Goal: Understand process/instructions: Learn about a topic

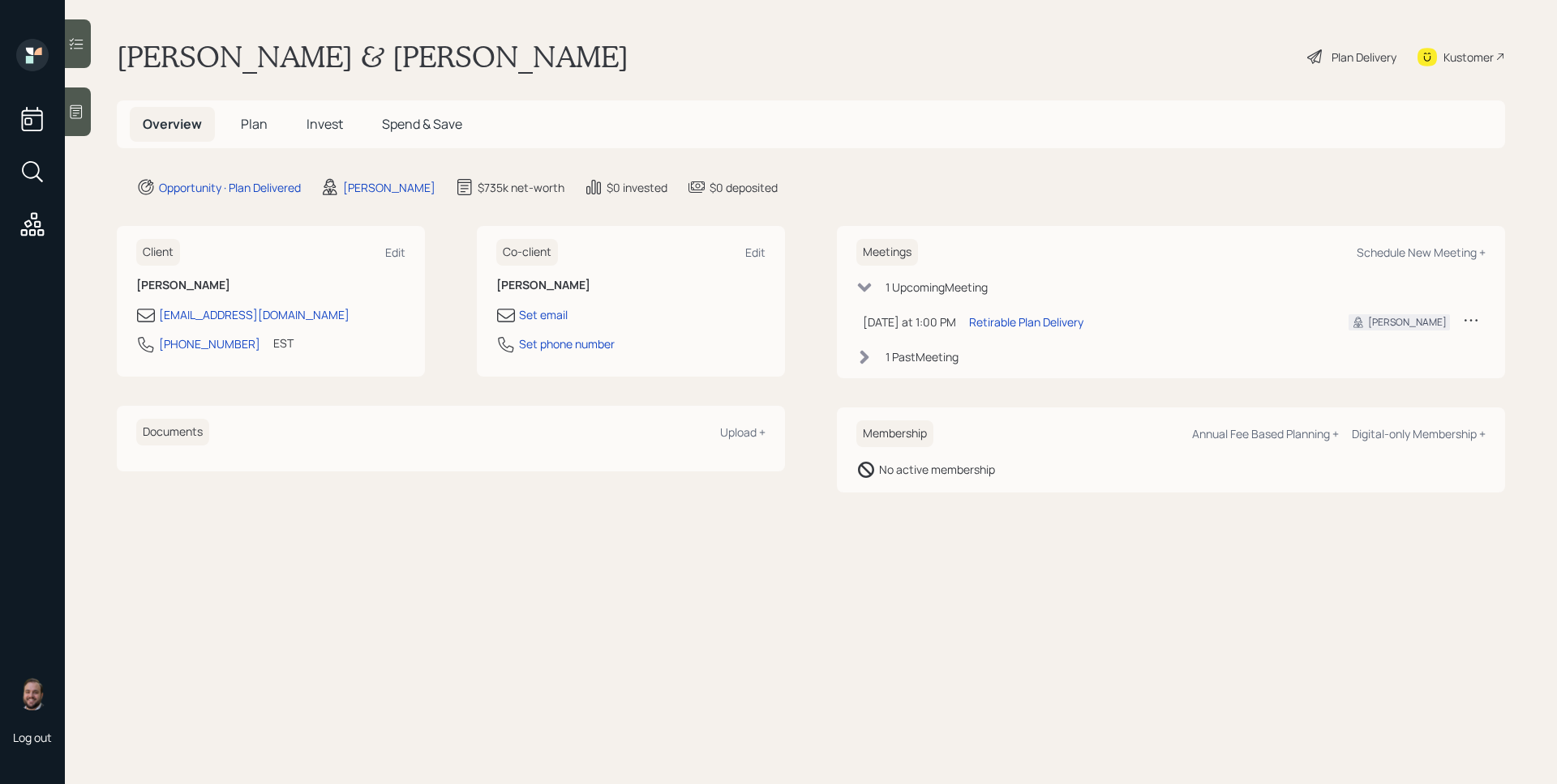
click at [1380, 59] on div "Plan Delivery" at bounding box center [1363, 57] width 65 height 17
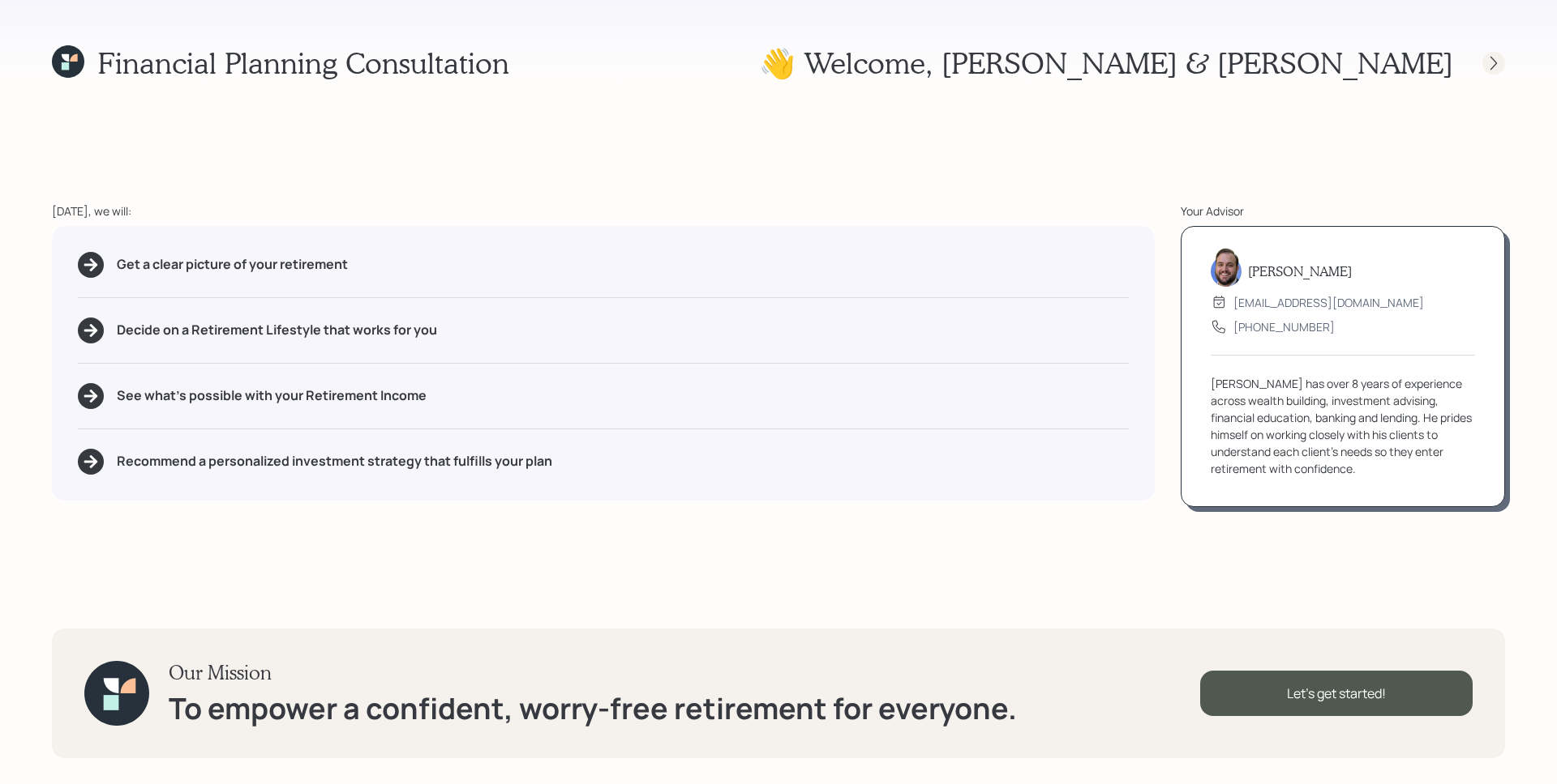
click at [1497, 64] on icon at bounding box center [1493, 63] width 16 height 16
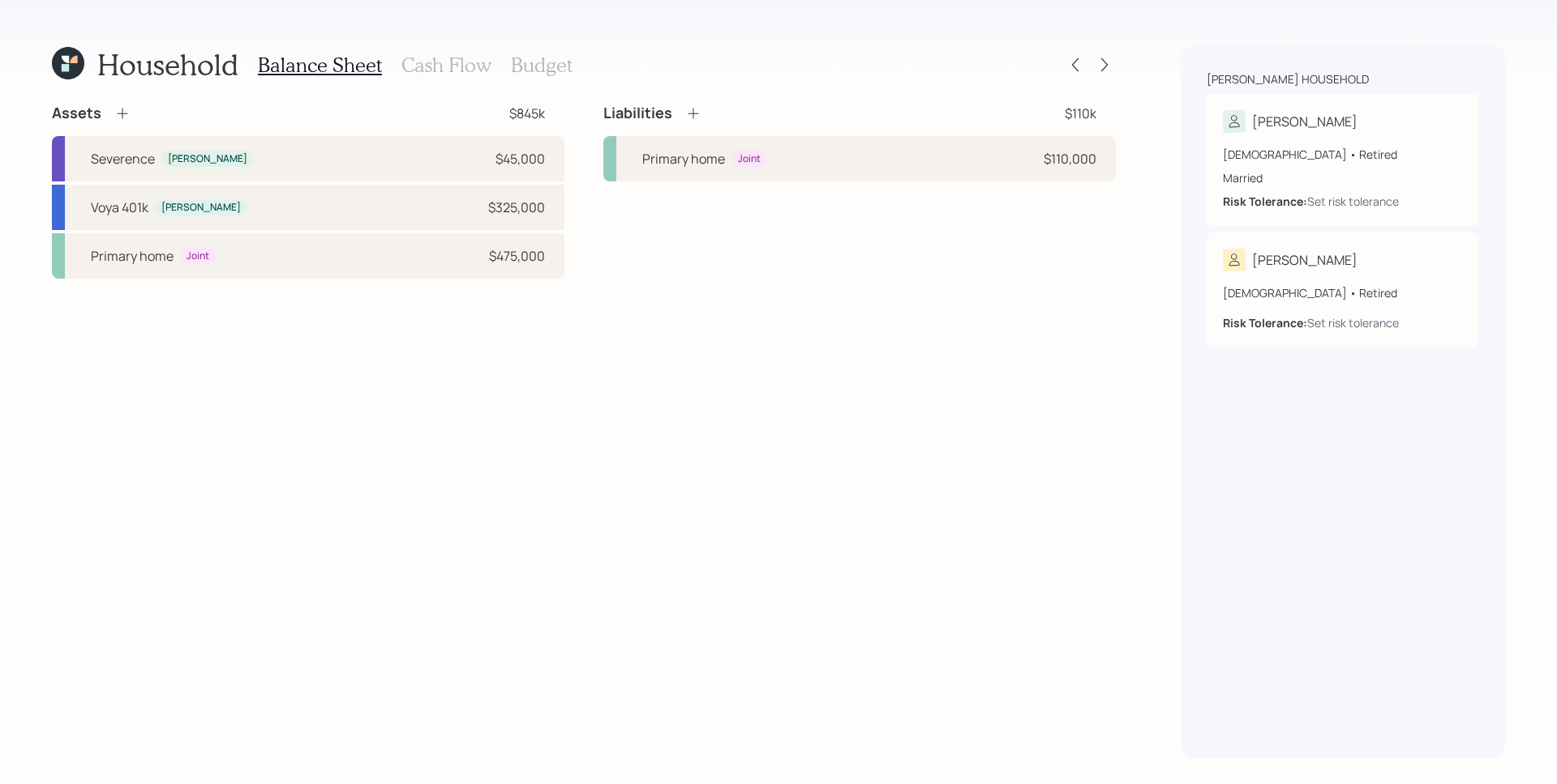
click at [435, 62] on h3 "Cash Flow" at bounding box center [446, 66] width 90 height 24
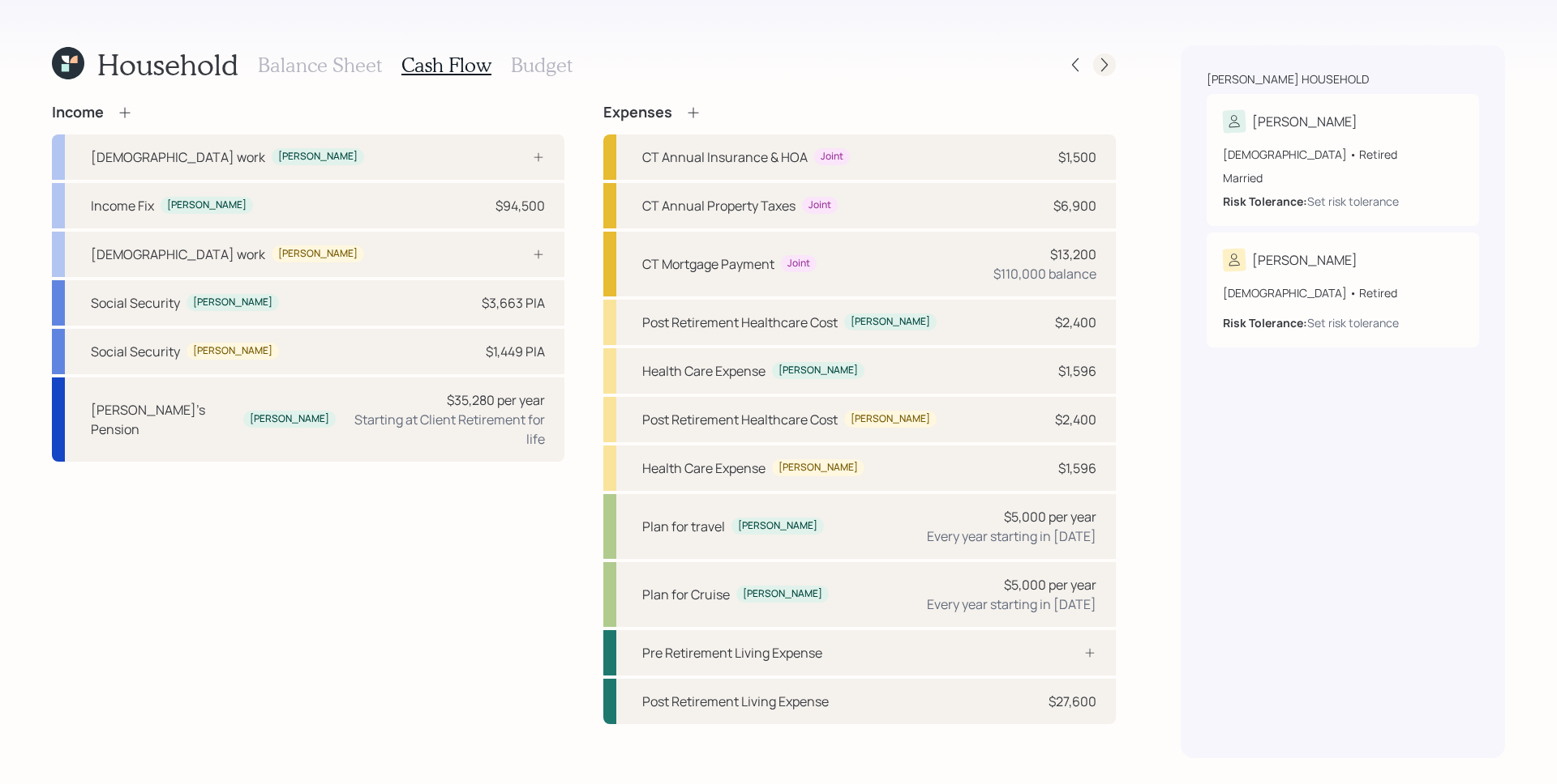
click at [1102, 61] on icon at bounding box center [1104, 65] width 16 height 16
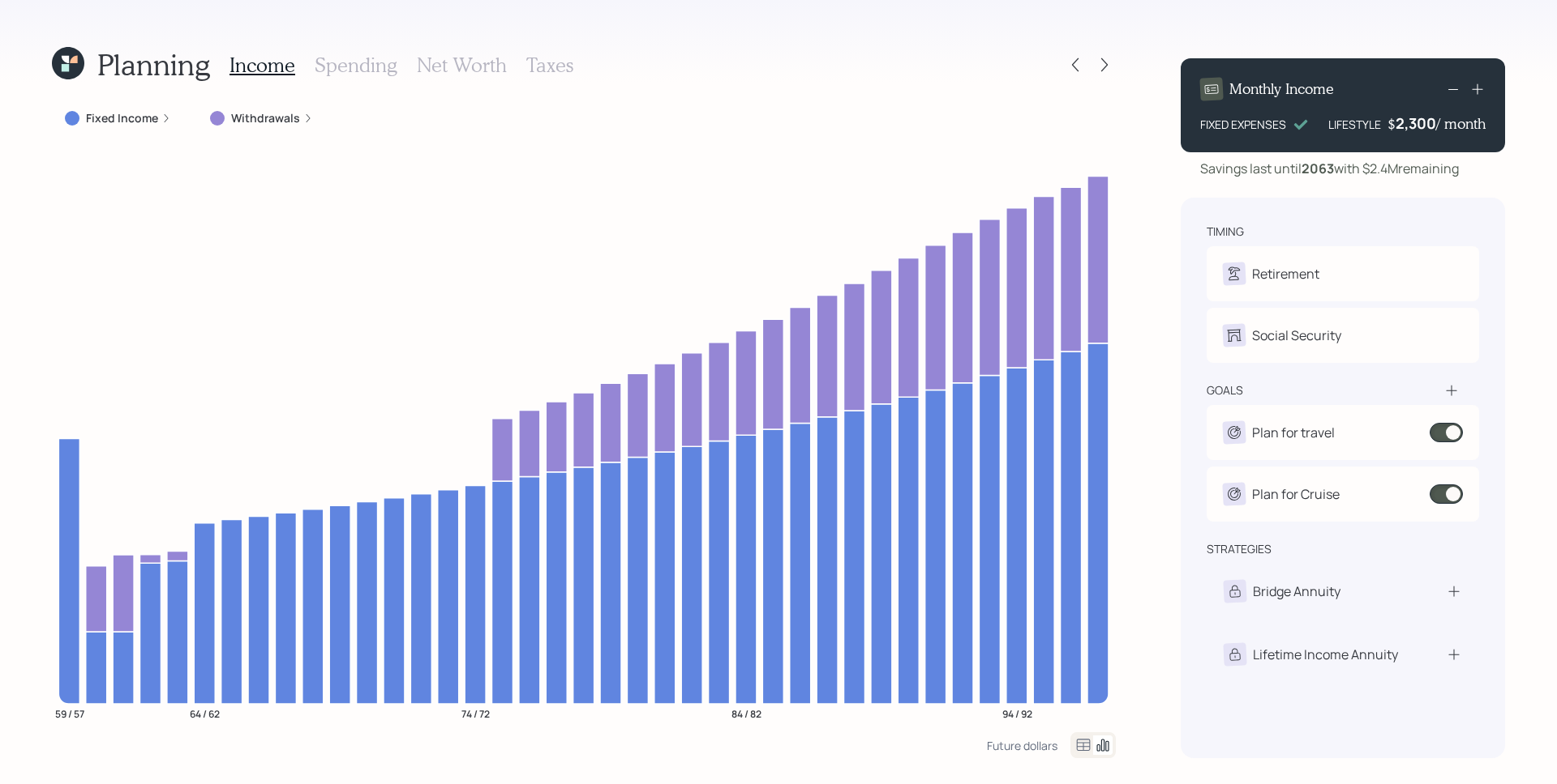
click at [164, 120] on icon at bounding box center [166, 118] width 10 height 10
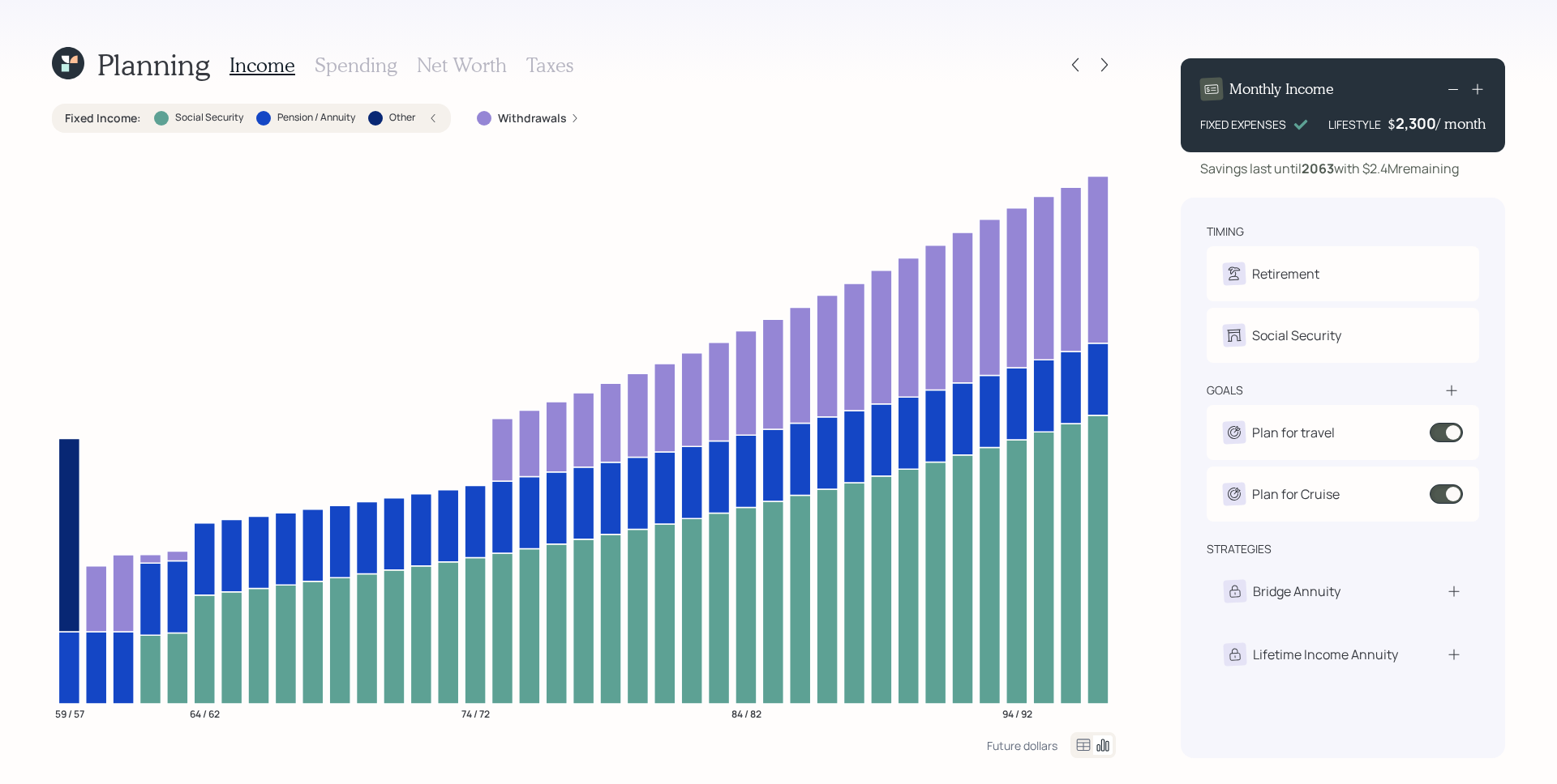
click at [362, 59] on h3 "Spending" at bounding box center [355, 66] width 83 height 24
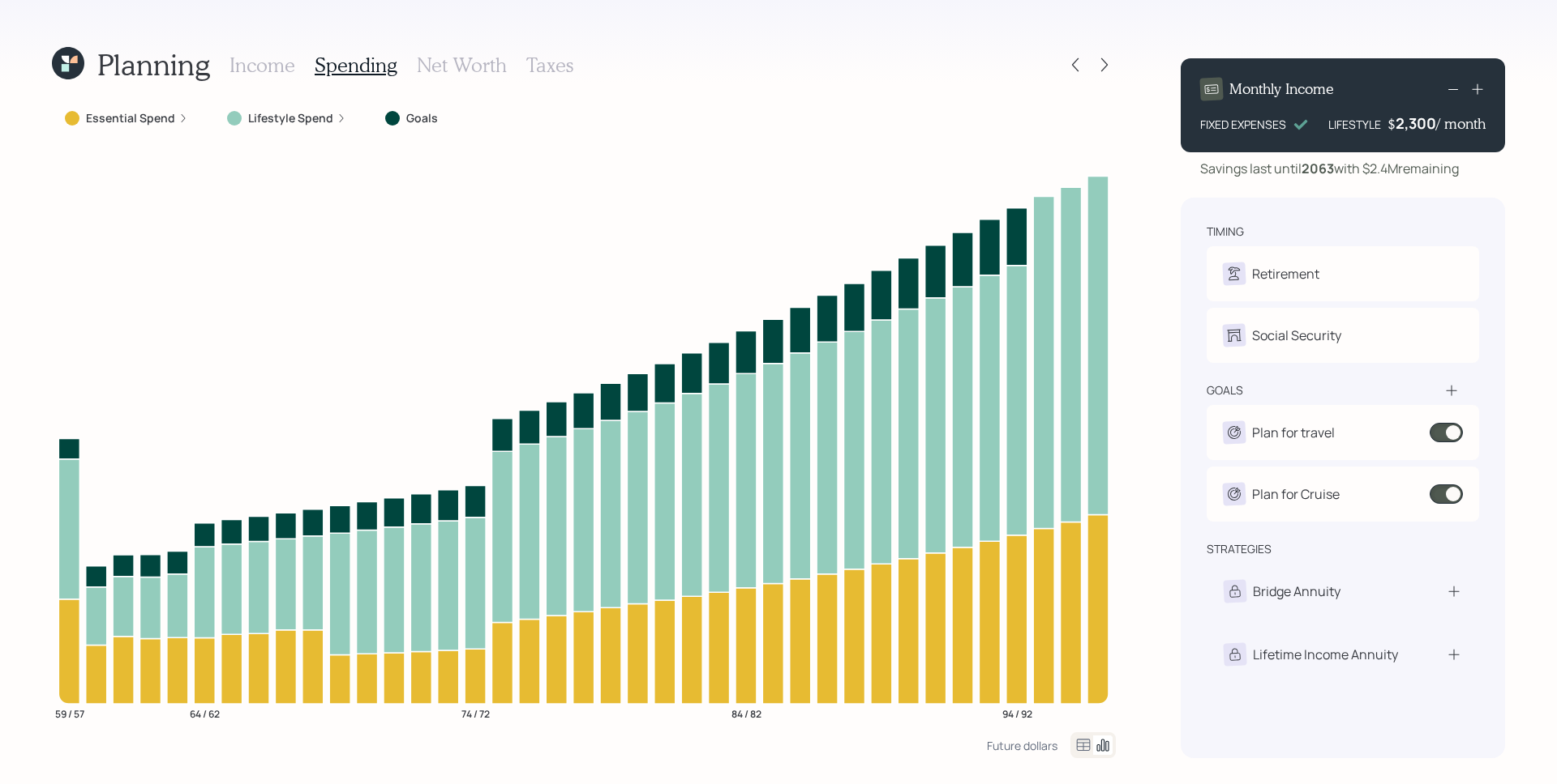
click at [336, 118] on icon at bounding box center [341, 118] width 10 height 10
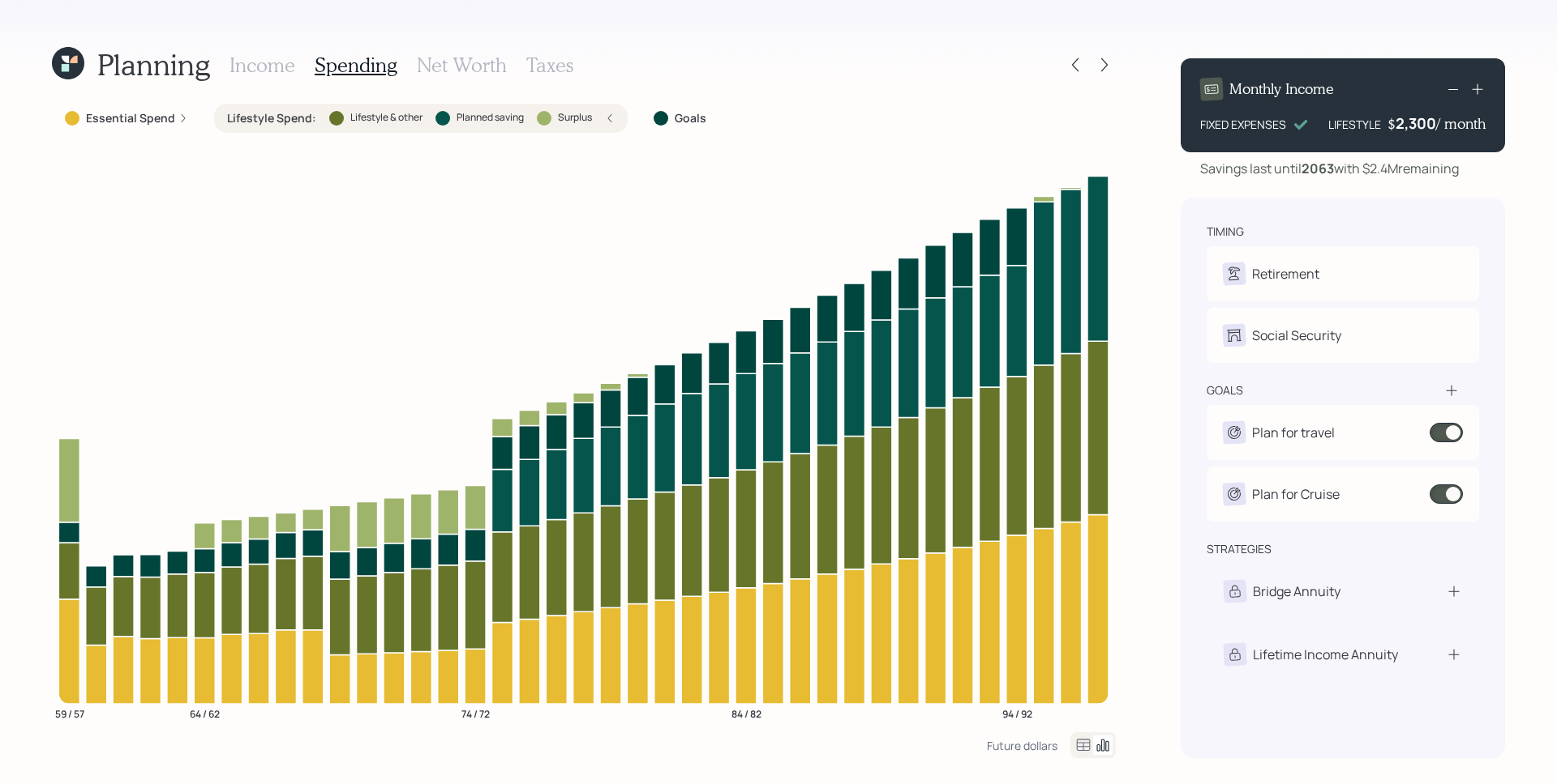
click at [614, 115] on icon at bounding box center [610, 118] width 10 height 10
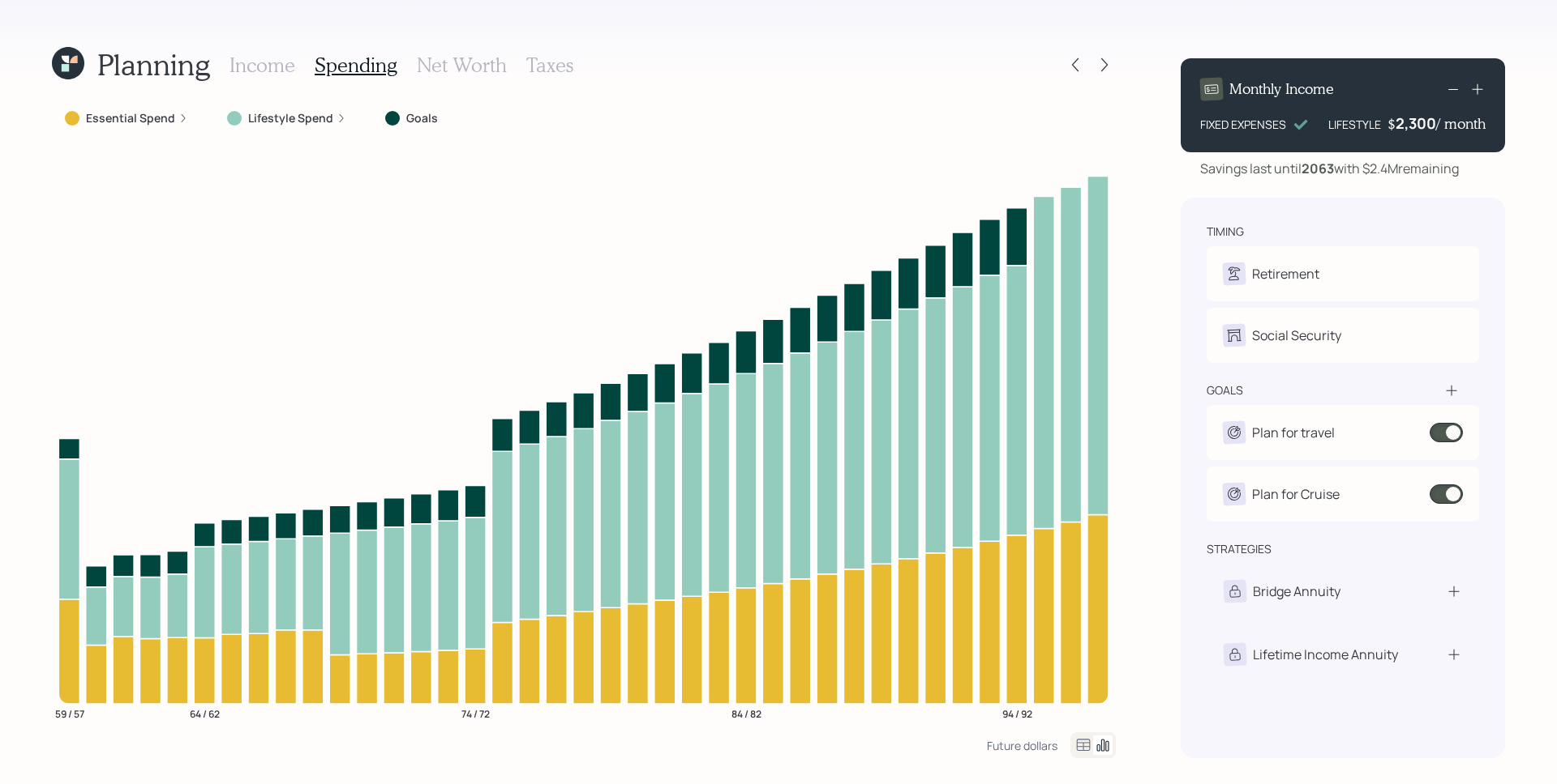
click at [259, 70] on h3 "Income" at bounding box center [263, 66] width 66 height 24
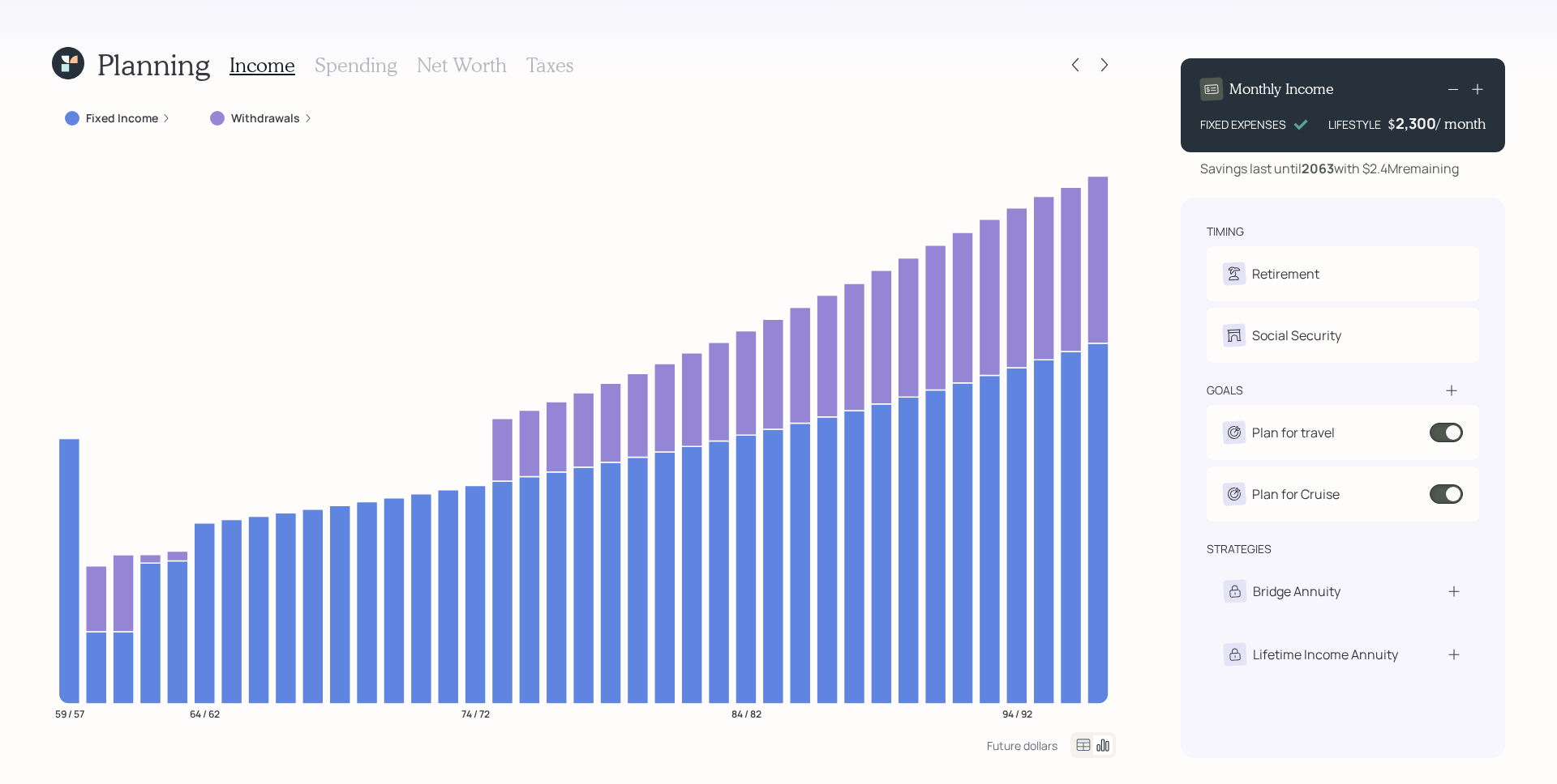
click at [154, 114] on label "Fixed Income" at bounding box center [121, 118] width 72 height 16
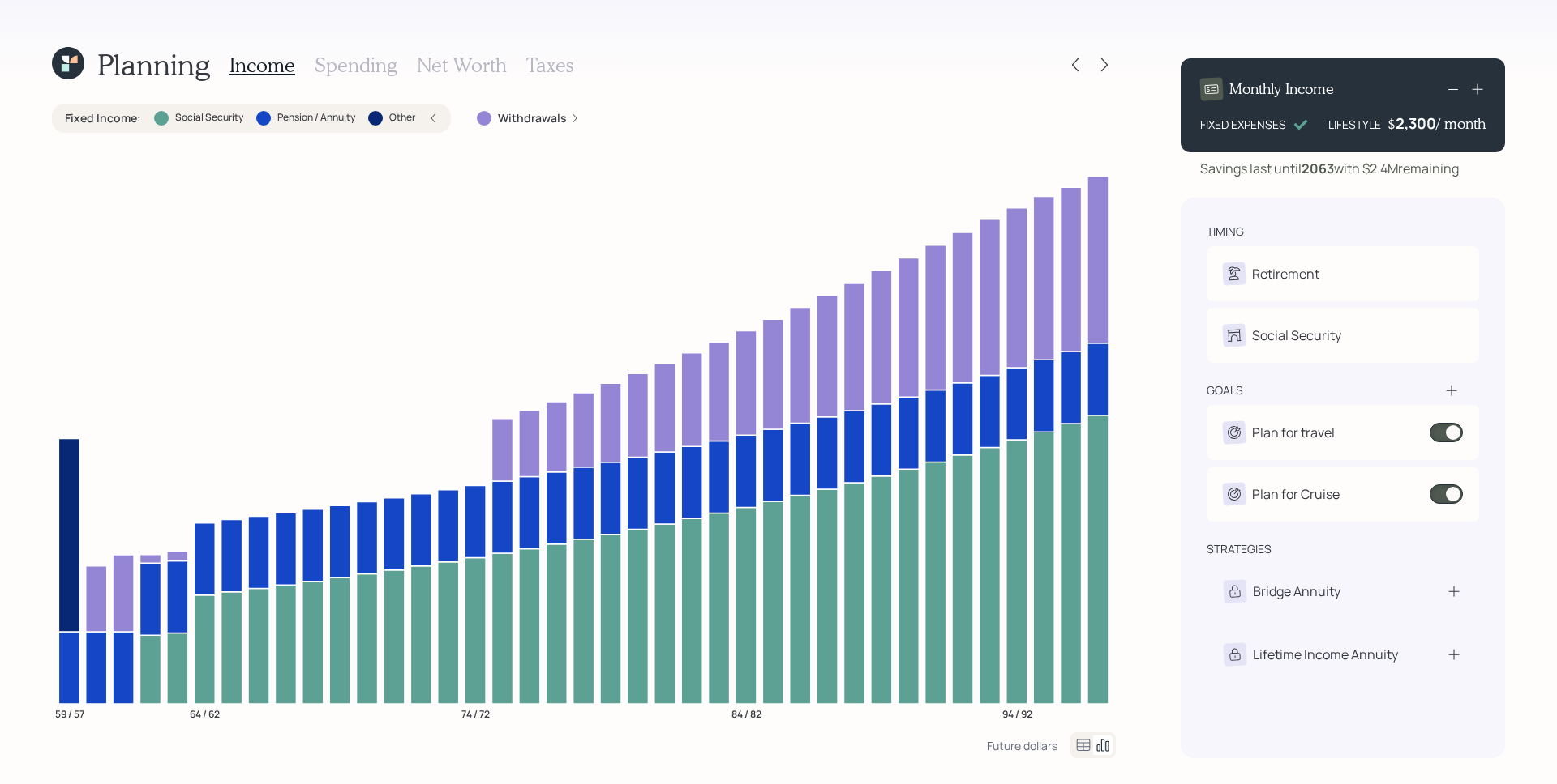
click at [373, 71] on h3 "Spending" at bounding box center [355, 66] width 83 height 24
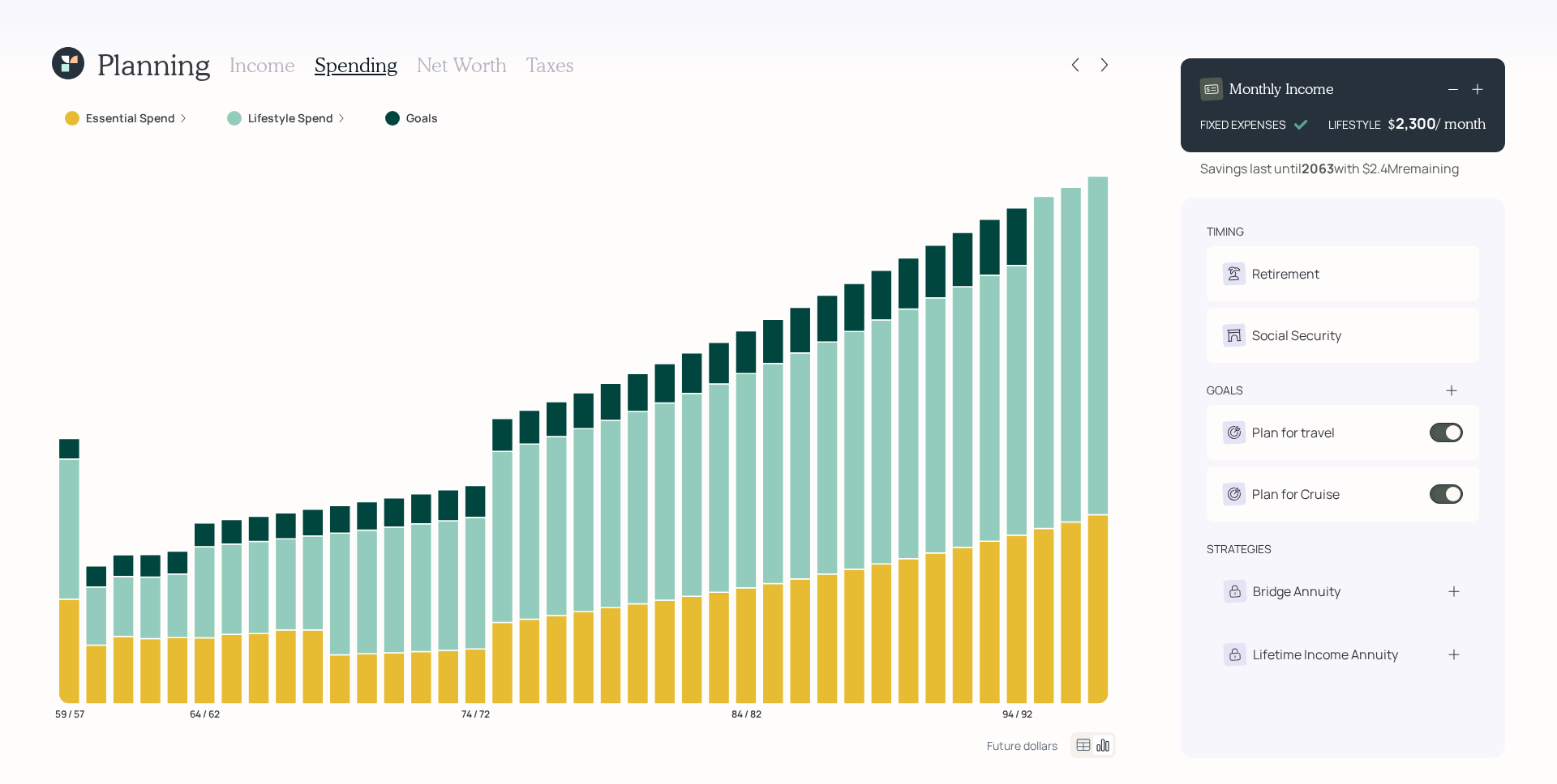
click at [288, 120] on label "Lifestyle Spend" at bounding box center [291, 118] width 86 height 16
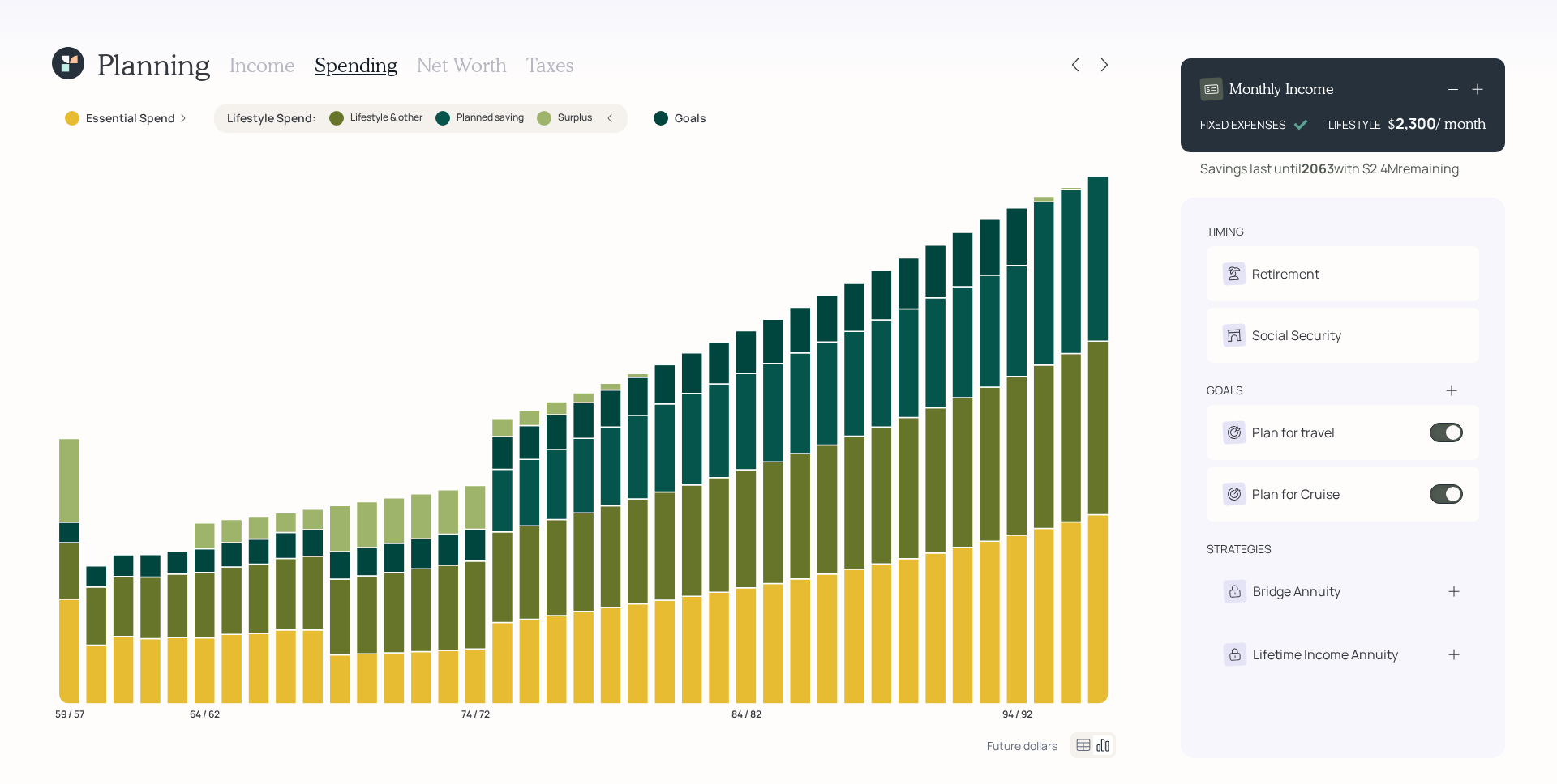
click at [1129, 328] on div "Planning Income Spending Net Worth Taxes Essential Spend Lifestyle Spend : Life…" at bounding box center [778, 392] width 1557 height 784
